Goal: Transaction & Acquisition: Book appointment/travel/reservation

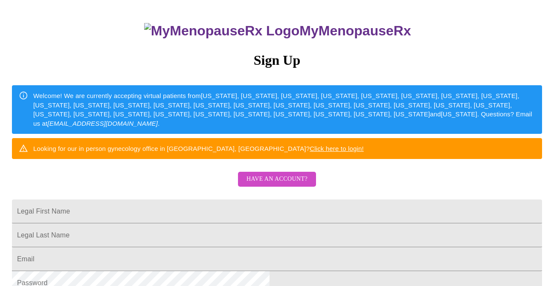
scroll to position [140, 0]
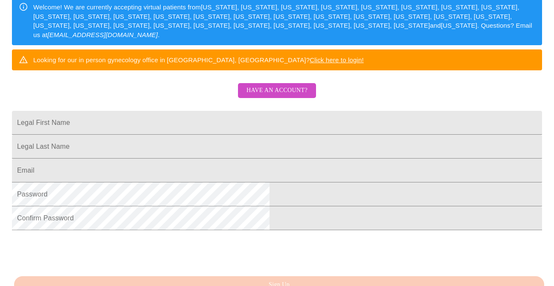
click at [294, 96] on span "Have an account?" at bounding box center [277, 90] width 61 height 11
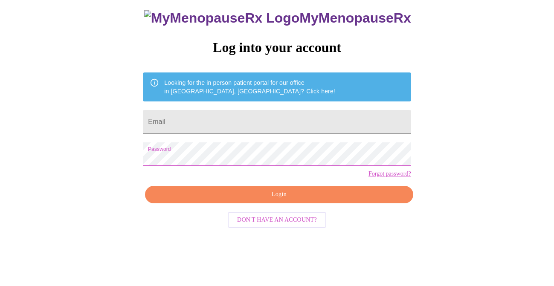
scroll to position [25, 0]
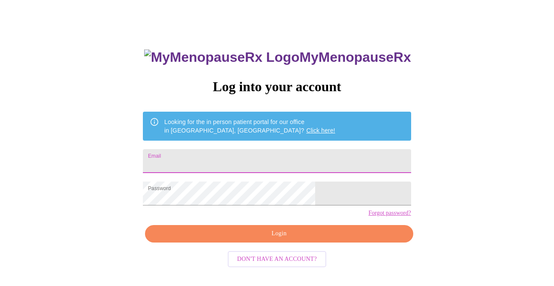
click at [240, 149] on input "Email" at bounding box center [277, 161] width 268 height 24
type input "rbolin@gmail.com"
click at [256, 239] on span "Login" at bounding box center [279, 234] width 248 height 11
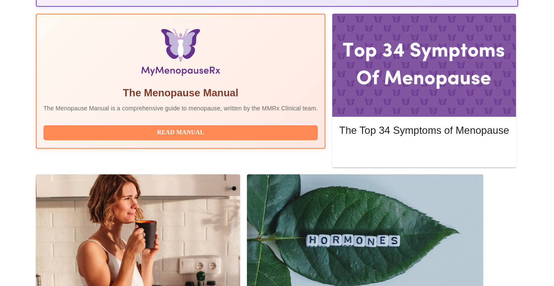
scroll to position [291, 0]
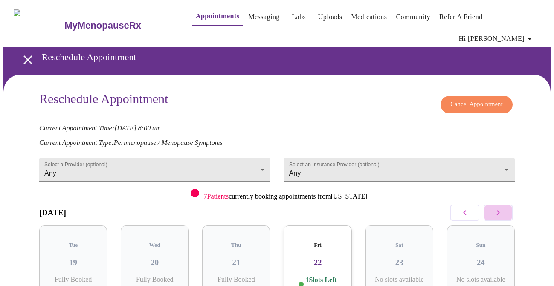
click at [507, 205] on button "button" at bounding box center [498, 213] width 29 height 16
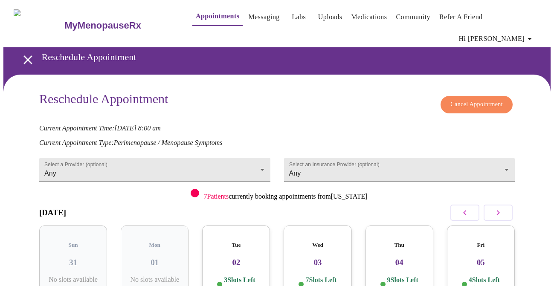
click at [232, 276] on p "3 Slots Left ( 6 Total)" at bounding box center [239, 284] width 31 height 17
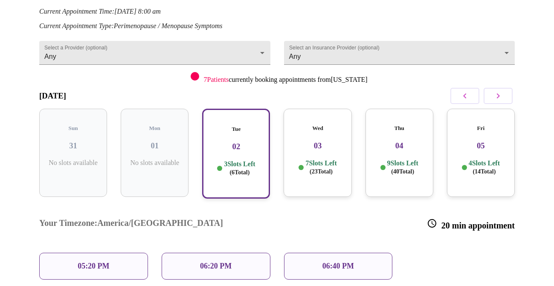
scroll to position [117, 0]
click at [370, 164] on div "Thu 04 9 Slots Left ( 40 Total)" at bounding box center [400, 152] width 68 height 88
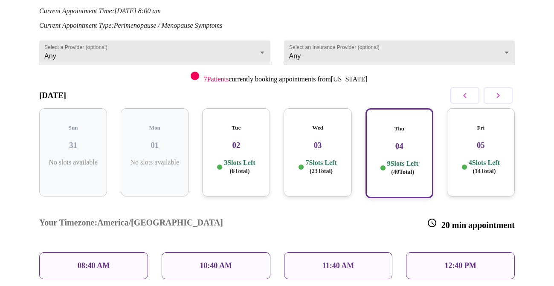
click at [331, 168] on span "( 23 Total)" at bounding box center [321, 171] width 23 height 6
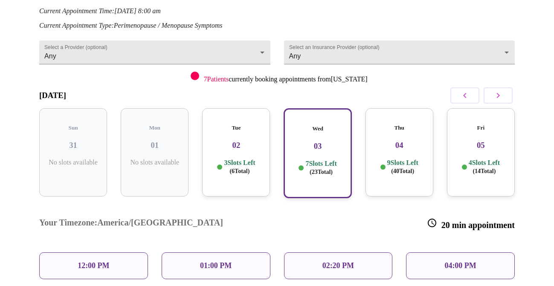
click at [94, 262] on p "12:00 PM" at bounding box center [94, 266] width 32 height 9
click at [104, 262] on p "12:00 PM" at bounding box center [94, 266] width 32 height 9
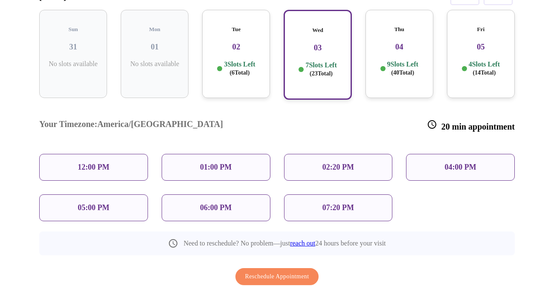
scroll to position [219, 0]
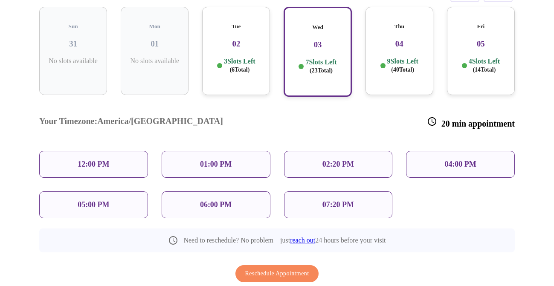
click at [105, 160] on p "12:00 PM" at bounding box center [94, 164] width 32 height 9
click at [395, 54] on div "Thu 04 9 Slots Left ( 40 Total)" at bounding box center [400, 51] width 68 height 88
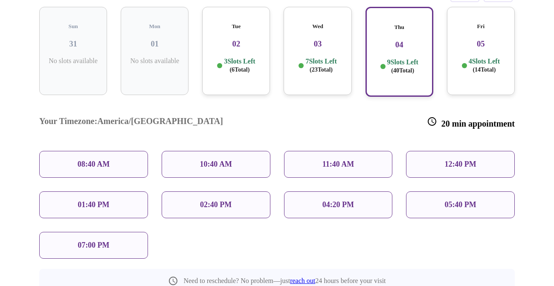
click at [328, 57] on p "7 Slots Left ( 23 Total)" at bounding box center [320, 65] width 31 height 17
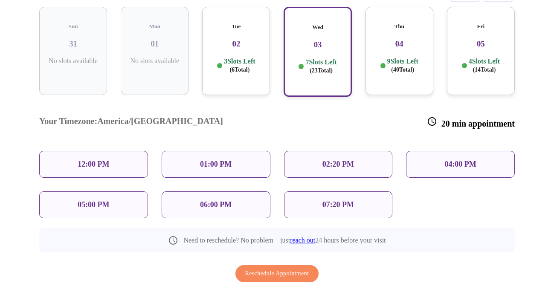
click at [104, 160] on p "12:00 PM" at bounding box center [94, 164] width 32 height 9
click at [200, 151] on div "01:00 PM" at bounding box center [216, 164] width 109 height 27
click at [285, 269] on span "Reschedule Appointment" at bounding box center [277, 274] width 64 height 11
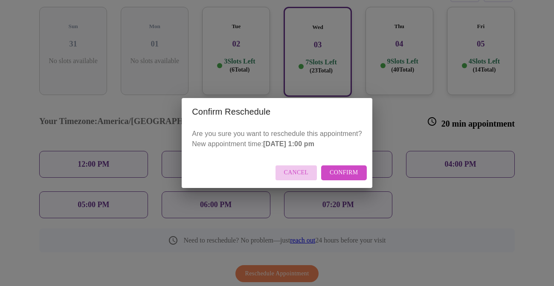
click at [299, 174] on span "Cancel" at bounding box center [296, 173] width 25 height 11
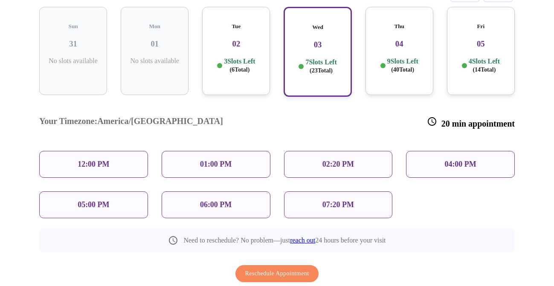
click at [107, 160] on p "12:00 PM" at bounding box center [94, 164] width 32 height 9
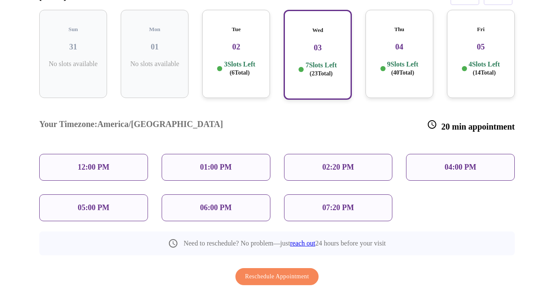
scroll to position [216, 0]
click at [270, 272] on span "Reschedule Appointment" at bounding box center [277, 277] width 64 height 11
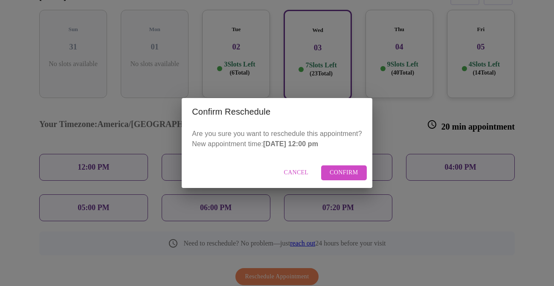
click at [341, 172] on span "Confirm" at bounding box center [344, 173] width 29 height 11
